Goal: Use online tool/utility: Utilize a website feature to perform a specific function

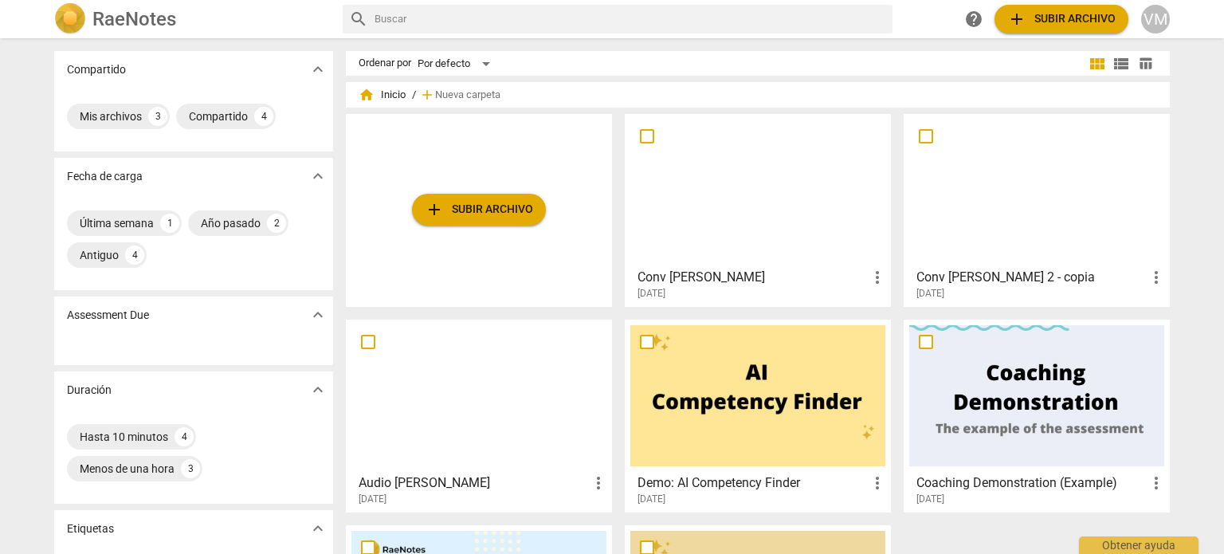
click at [774, 218] on div at bounding box center [757, 190] width 255 height 141
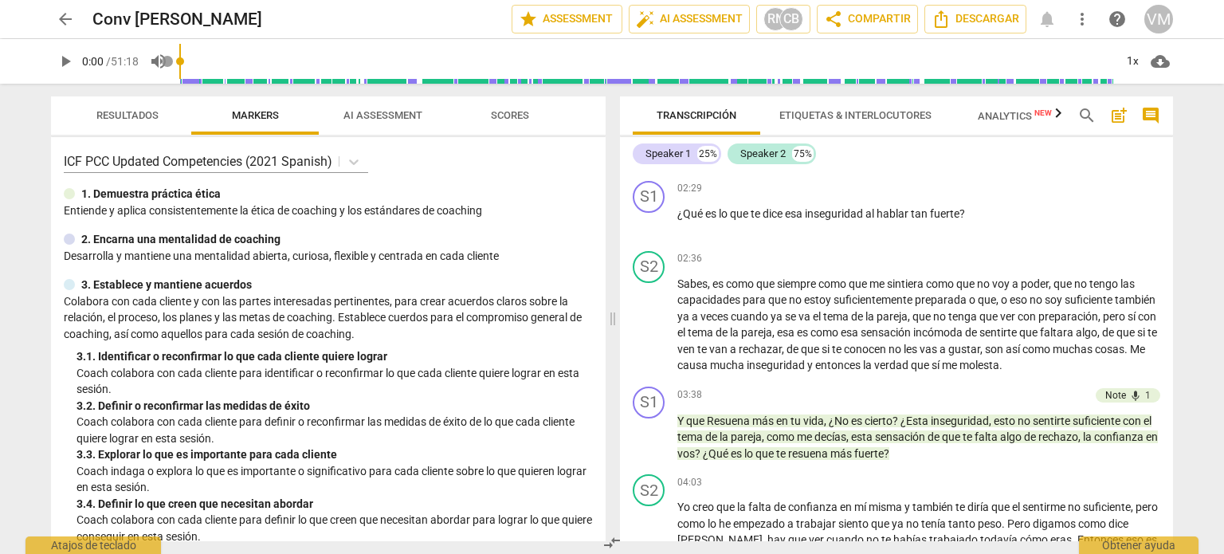
scroll to position [717, 0]
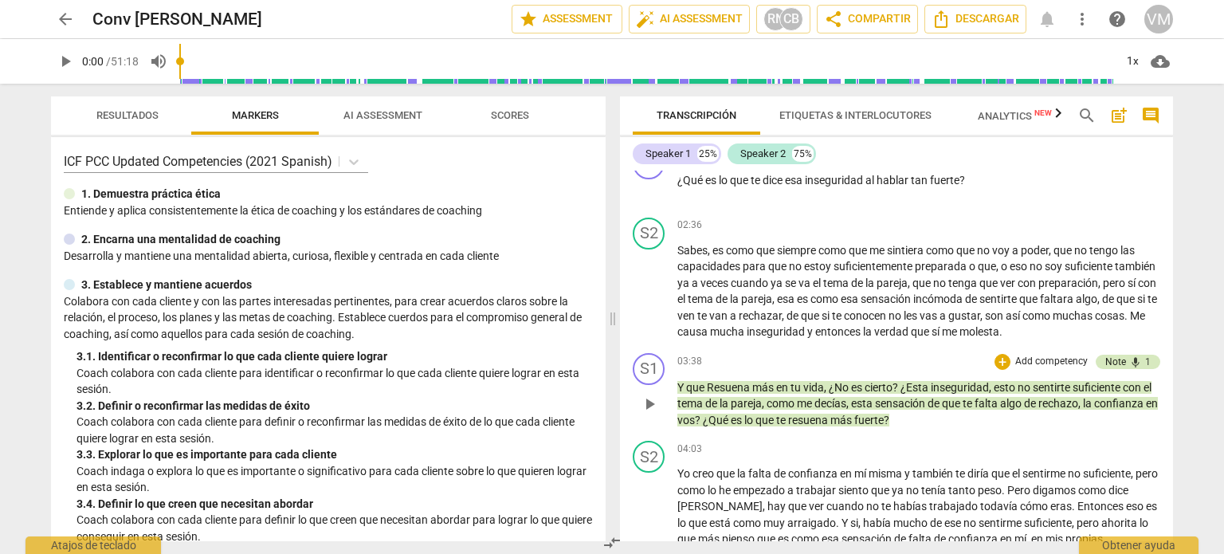
click at [1129, 369] on span "mic" at bounding box center [1135, 362] width 13 height 13
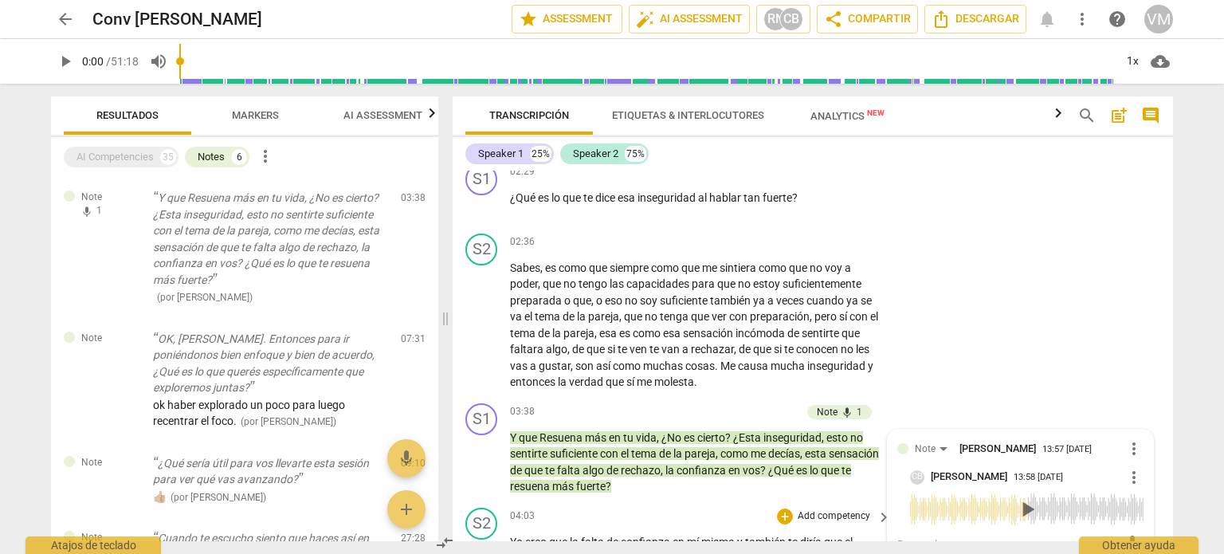
drag, startPoint x: 1019, startPoint y: 511, endPoint x: 1043, endPoint y: 532, distance: 32.2
click at [854, 508] on div "format_bold format_list_bulleted [PERSON_NAME] delete Summary: [PERSON_NAME], t…" at bounding box center [813, 355] width 720 height 370
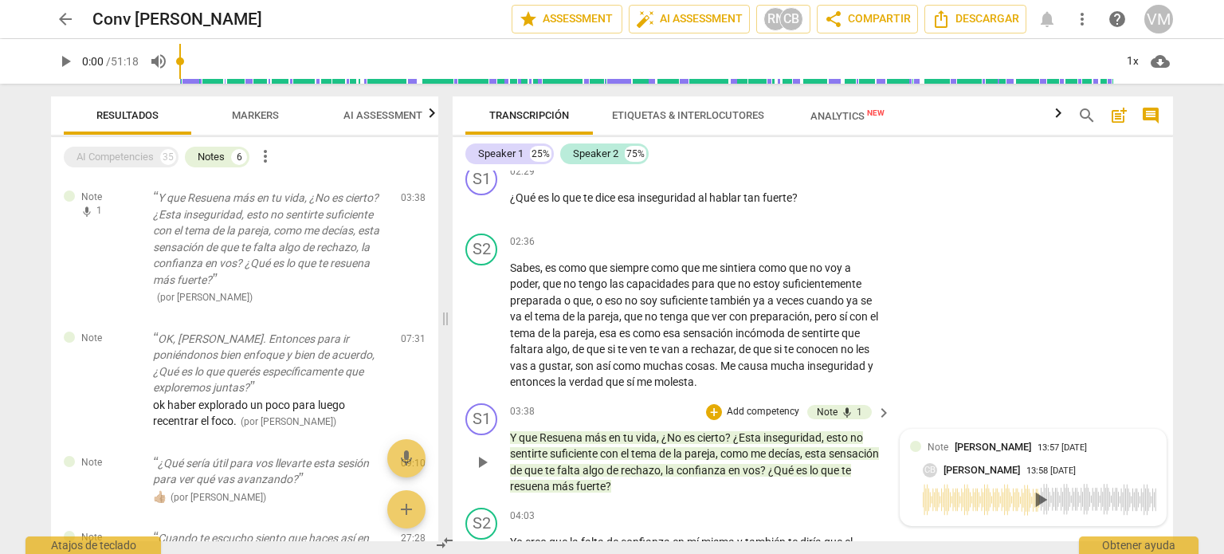
click at [923, 496] on div "play_arrow" at bounding box center [1039, 500] width 233 height 32
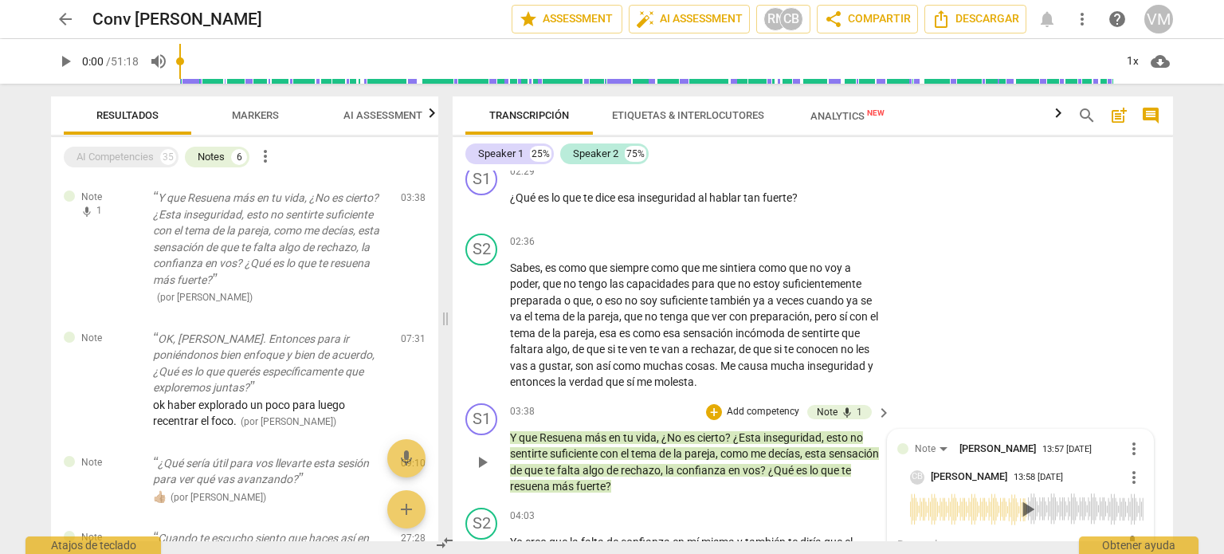
click at [1022, 512] on span "play_arrow" at bounding box center [1026, 508] width 25 height 25
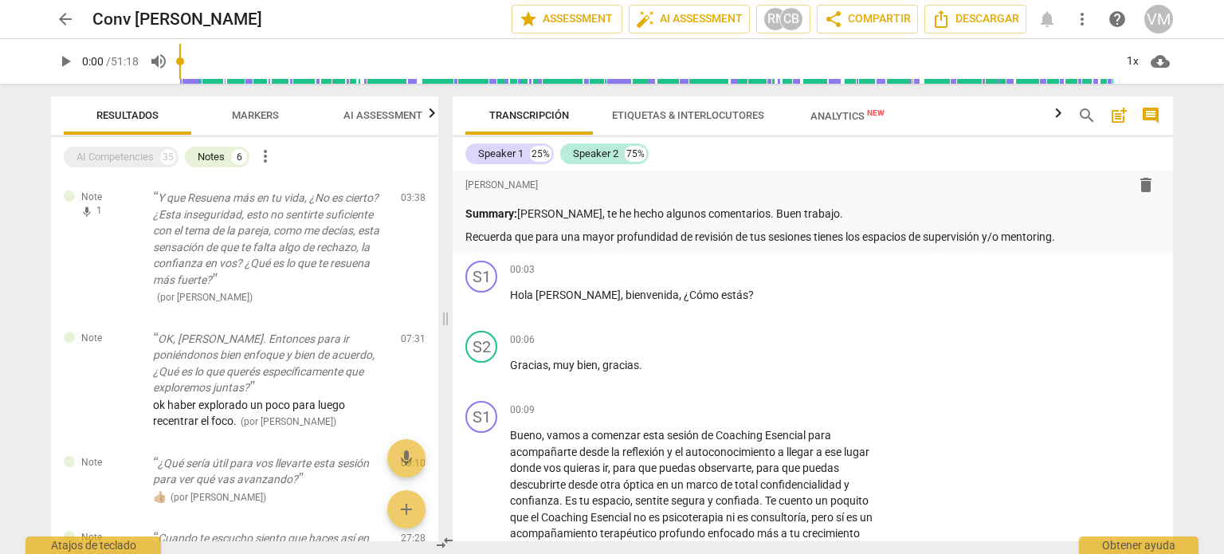
scroll to position [0, 0]
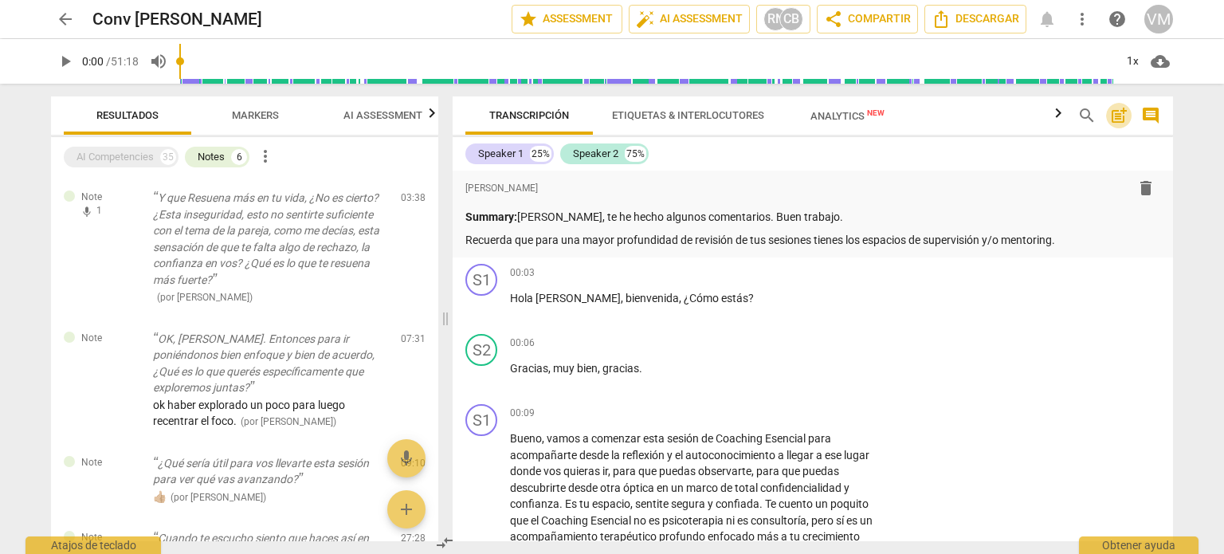
click at [1121, 113] on span "post_add" at bounding box center [1118, 115] width 19 height 19
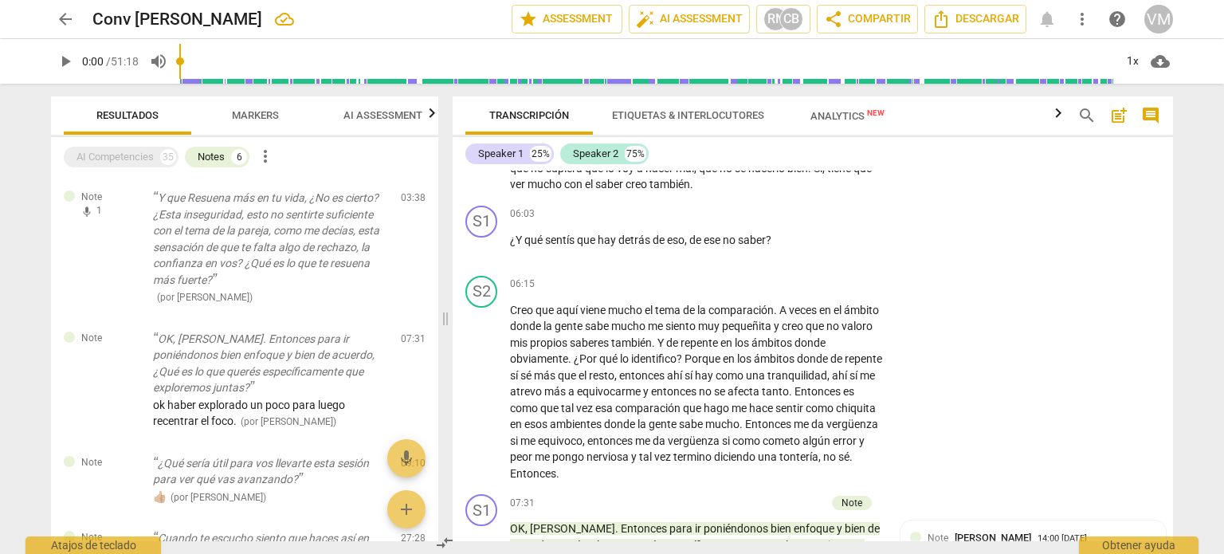
scroll to position [1514, 0]
